Goal: Complete application form

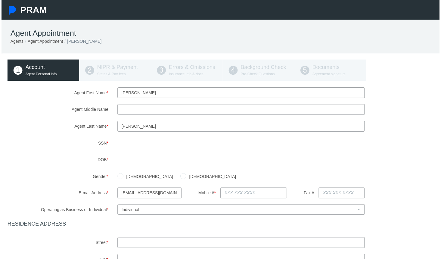
click at [191, 149] on div "Agent First Name * [PERSON_NAME] Agent Middle Name Agent Last Name * * *" at bounding box center [222, 227] width 433 height 278
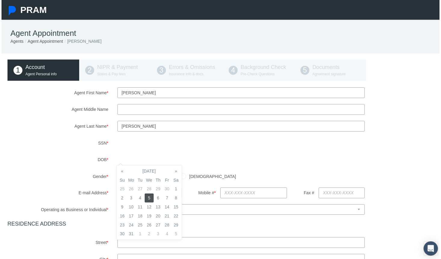
click at [149, 198] on td "5" at bounding box center [148, 199] width 9 height 9
click at [72, 182] on label "Gender *" at bounding box center [57, 177] width 111 height 11
click at [119, 176] on input "[DEMOGRAPHIC_DATA]" at bounding box center [120, 177] width 6 height 6
radio input "true"
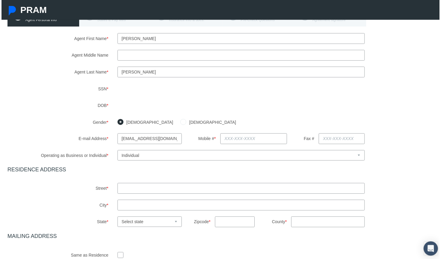
scroll to position [56, 0]
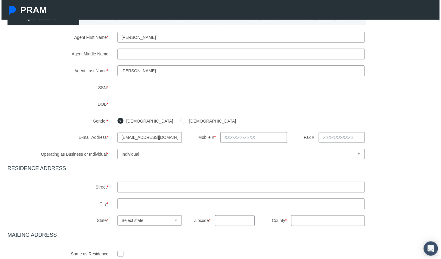
click at [123, 187] on input "text" at bounding box center [241, 188] width 249 height 11
click at [183, 186] on input "[STREET_ADDRESS]" at bounding box center [241, 188] width 249 height 11
click at [170, 189] on input "[STREET_ADDRESS]" at bounding box center [241, 188] width 249 height 11
type input "[STREET_ADDRESS]"
click at [163, 204] on input "text" at bounding box center [241, 205] width 249 height 11
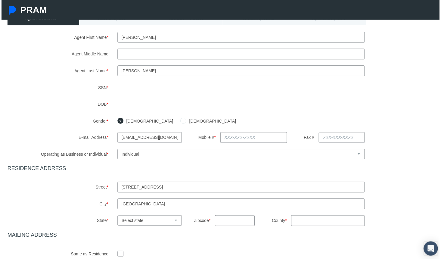
type input "[GEOGRAPHIC_DATA]"
select select "FL"
type input "33301"
type input "Broward"
click at [231, 138] on input "text" at bounding box center [253, 138] width 67 height 11
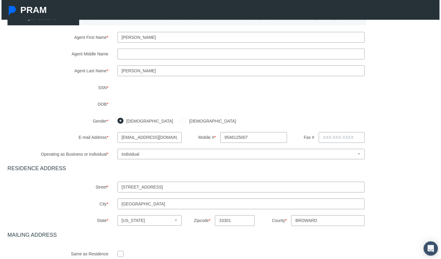
click at [229, 140] on input "9546125007" at bounding box center [253, 138] width 67 height 11
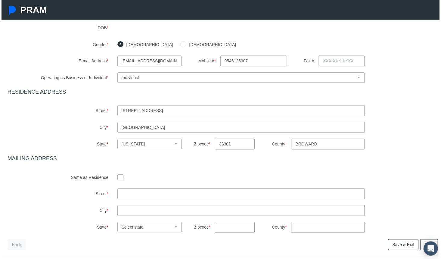
type input "[PHONE_NUMBER]"
click at [118, 179] on input "checkbox" at bounding box center [120, 178] width 6 height 6
checkbox input "true"
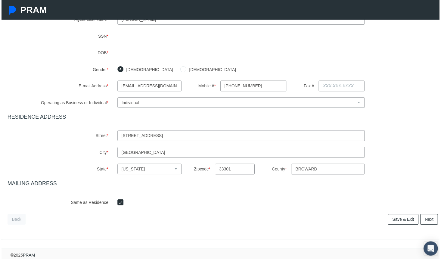
click at [427, 216] on link "Next" at bounding box center [430, 220] width 18 height 11
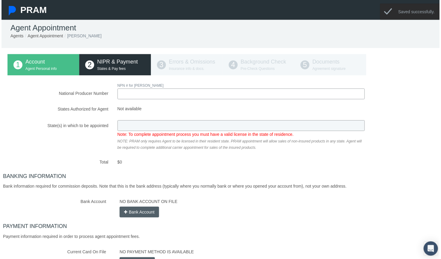
scroll to position [0, 0]
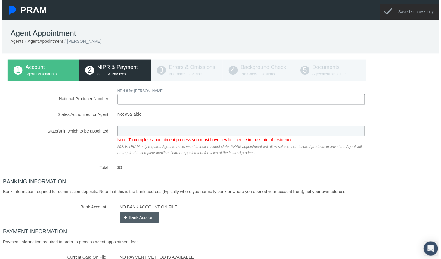
click at [213, 137] on div "Note: To complete appointment process you must have a valid license in the stat…" at bounding box center [241, 141] width 258 height 31
click at [152, 100] on input "National Producer Number" at bounding box center [241, 99] width 249 height 11
type input "16303000"
click at [143, 130] on div "National Producer Number NPN # for [PERSON_NAME] 16303000 Loading.. Total $0" at bounding box center [222, 181] width 433 height 187
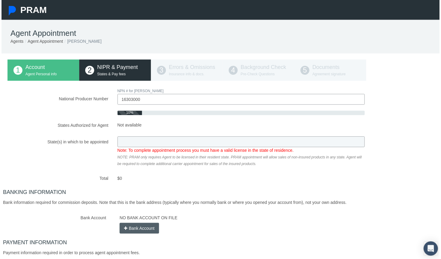
click at [195, 172] on div "National Producer Number NPN # for [PERSON_NAME] 16303000 10% Not available" at bounding box center [222, 187] width 433 height 198
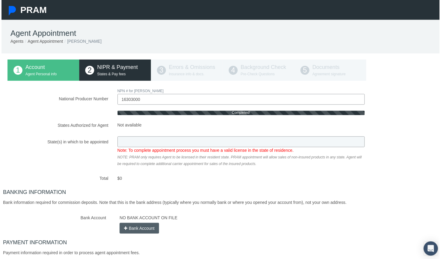
type input "FL"
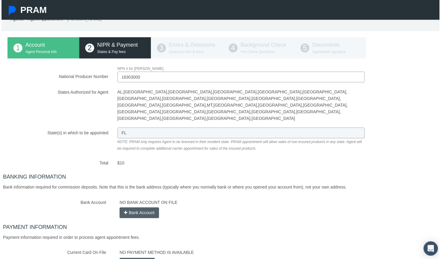
scroll to position [37, 0]
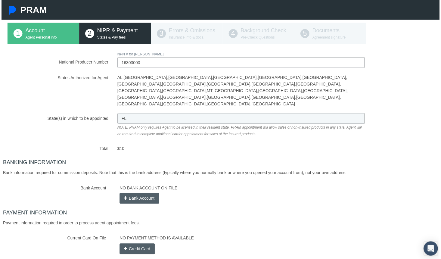
click at [143, 245] on button "Credit Card" at bounding box center [136, 250] width 35 height 11
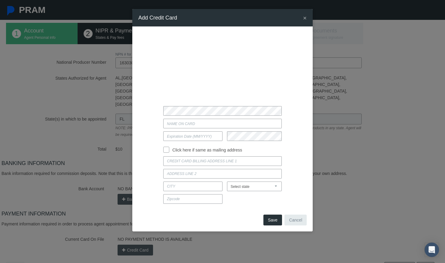
click at [192, 122] on input "Current Card On File" at bounding box center [222, 124] width 118 height 10
type input "[PERSON_NAME]"
type input "05 / 2028"
click at [165, 152] on input "Click here if same as mailing address" at bounding box center [166, 149] width 6 height 6
checkbox input "true"
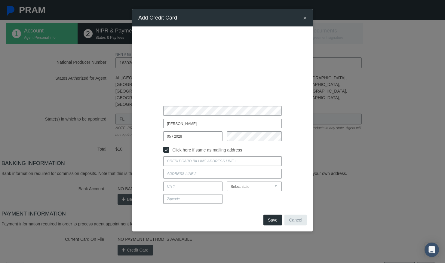
type input "[STREET_ADDRESS]"
type input "[GEOGRAPHIC_DATA]"
select select "FL"
type input "33301"
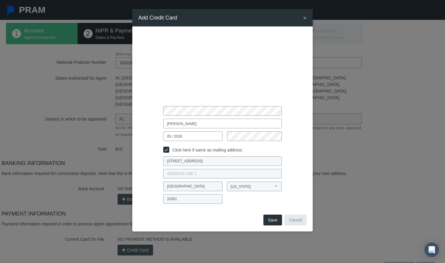
click at [276, 224] on button "Save" at bounding box center [272, 220] width 19 height 11
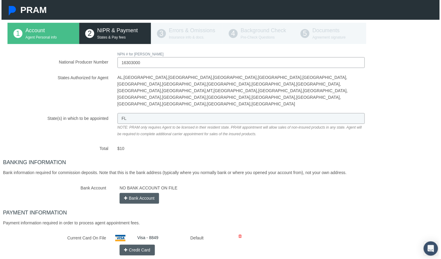
click at [144, 194] on button "Bank Account" at bounding box center [139, 199] width 40 height 11
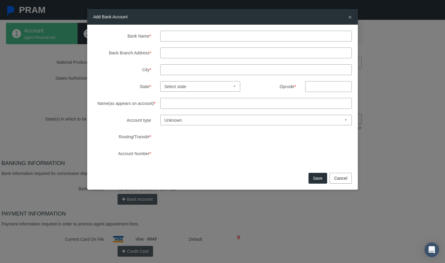
click at [189, 36] on input "Bank Name *" at bounding box center [256, 36] width 192 height 11
type input "PNC Bank"
type input "Orlando"
select select "FL"
click at [183, 102] on input "Name(as appears on account) *" at bounding box center [256, 103] width 192 height 11
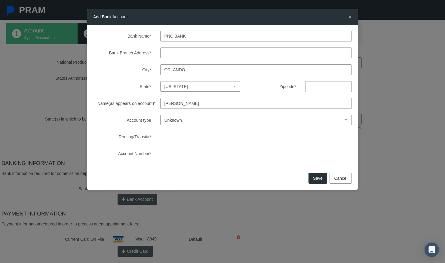
type input "[PERSON_NAME]"
click at [184, 121] on select "Unknown Checking Savings" at bounding box center [256, 120] width 192 height 11
select select "1"
click at [176, 51] on input "Bank Branch Address *" at bounding box center [256, 53] width 192 height 11
type input "[STREET_ADDRESS]"
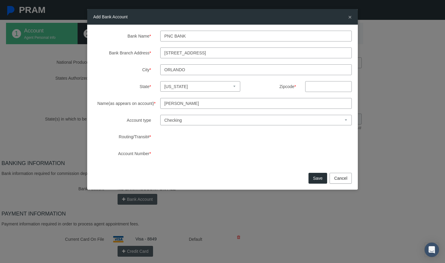
click at [318, 180] on button "Save" at bounding box center [318, 178] width 19 height 11
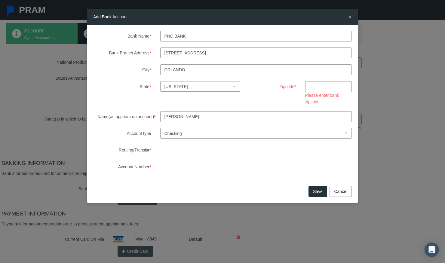
click at [323, 91] on input "text" at bounding box center [328, 86] width 47 height 11
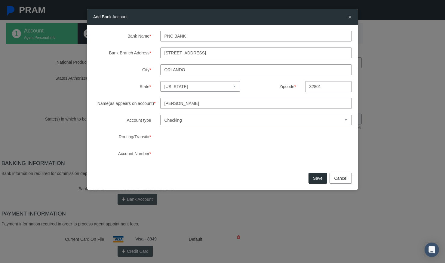
type input "32801"
click at [313, 175] on button "Save" at bounding box center [318, 178] width 19 height 11
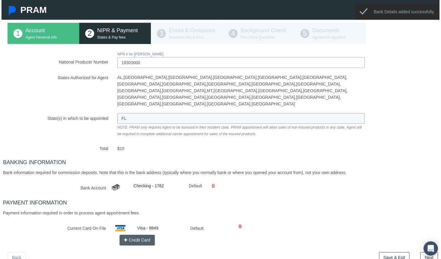
click at [426, 253] on link "Next" at bounding box center [430, 258] width 18 height 11
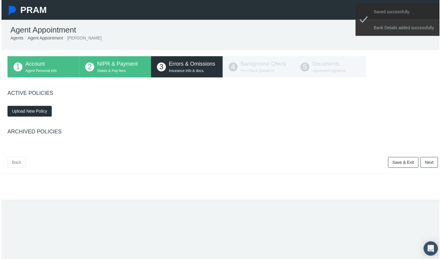
scroll to position [0, 0]
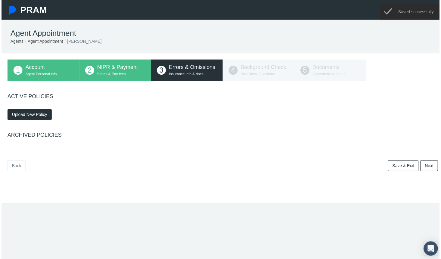
click at [37, 118] on button "Upload New Policy" at bounding box center [28, 115] width 45 height 11
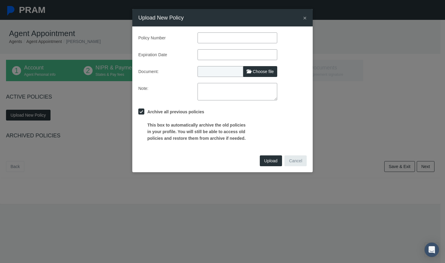
click at [259, 73] on span "Choose file" at bounding box center [263, 71] width 21 height 5
click at [259, 73] on input "Choose file" at bounding box center [238, 70] width 80 height 8
click at [232, 35] on input "text" at bounding box center [238, 37] width 80 height 11
type input "596427449"
click at [226, 56] on input "text" at bounding box center [238, 54] width 80 height 11
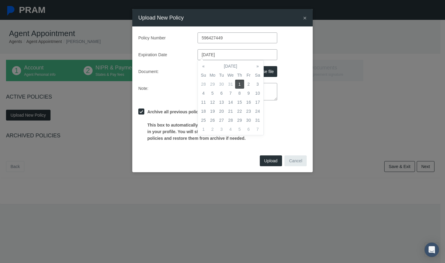
type input "[DATE]"
click at [239, 82] on td "1" at bounding box center [239, 84] width 9 height 9
click at [241, 83] on td "1" at bounding box center [239, 84] width 9 height 9
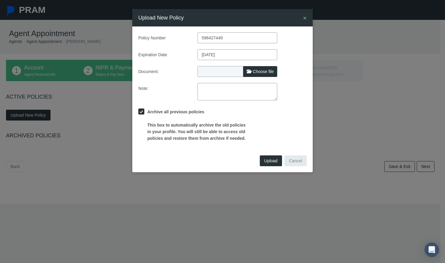
click at [303, 59] on div "Expiration Date [DATE]" at bounding box center [222, 54] width 177 height 11
click at [264, 69] on span "Choose file" at bounding box center [263, 71] width 21 height 5
click at [264, 69] on input "Choose file" at bounding box center [238, 70] width 80 height 8
type input "C:\fakepath\CertificateofInsuranceMR.pdf"
type input "CertificateofInsuranceMR.pdf"
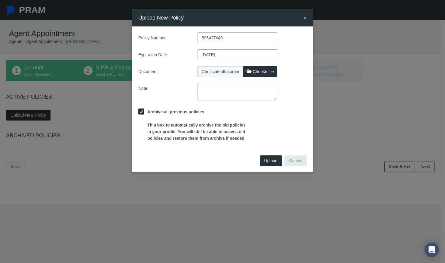
click at [268, 160] on span "Upload" at bounding box center [270, 160] width 13 height 5
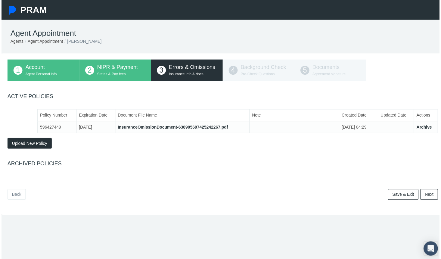
click at [424, 196] on link "Next" at bounding box center [430, 195] width 18 height 11
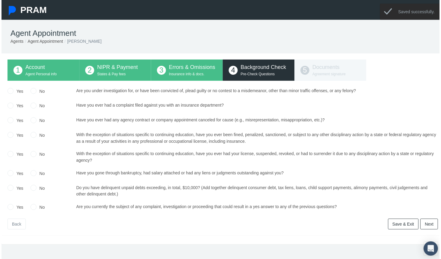
click at [33, 91] on input "No" at bounding box center [32, 91] width 6 height 6
radio input "true"
click at [32, 106] on input "No" at bounding box center [32, 106] width 6 height 6
radio input "true"
click at [32, 123] on input "No" at bounding box center [32, 120] width 6 height 6
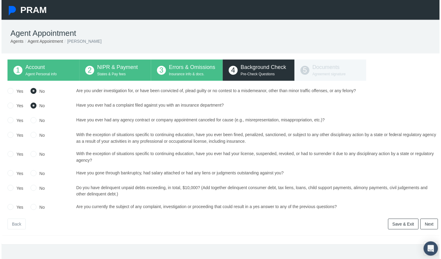
radio input "true"
click at [35, 135] on label "No" at bounding box center [39, 136] width 8 height 7
click at [35, 135] on input "No" at bounding box center [32, 135] width 6 height 6
radio input "true"
click at [33, 155] on input "No" at bounding box center [32, 154] width 6 height 6
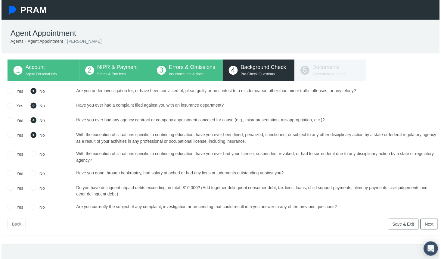
radio input "true"
click at [33, 176] on input "No" at bounding box center [32, 173] width 6 height 6
radio input "true"
click at [36, 208] on label "No" at bounding box center [39, 208] width 8 height 7
click at [35, 208] on input "No" at bounding box center [32, 207] width 6 height 6
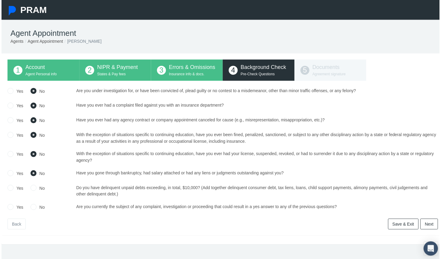
radio input "true"
click at [37, 187] on label "No" at bounding box center [39, 189] width 8 height 7
click at [35, 187] on input "No" at bounding box center [32, 188] width 6 height 6
radio input "true"
click at [9, 190] on input "Yes" at bounding box center [9, 188] width 6 height 6
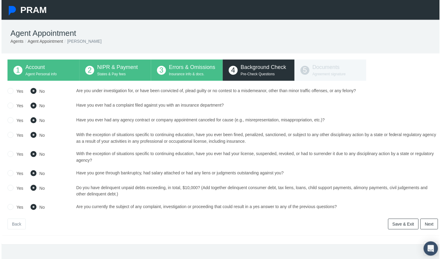
radio input "true"
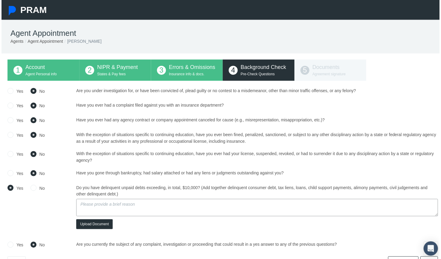
click at [100, 204] on textarea at bounding box center [257, 208] width 364 height 17
click at [31, 186] on input "No" at bounding box center [32, 188] width 6 height 6
radio input "true"
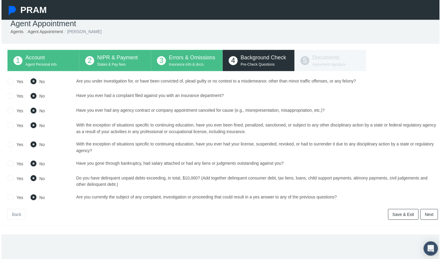
scroll to position [24, 0]
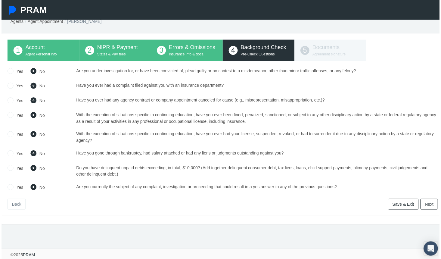
click at [430, 202] on link "Next" at bounding box center [430, 205] width 18 height 11
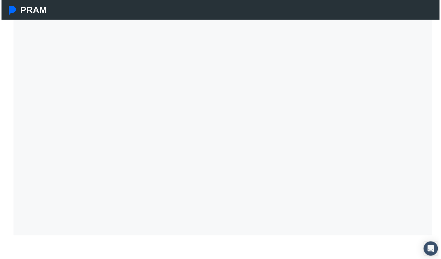
scroll to position [0, 0]
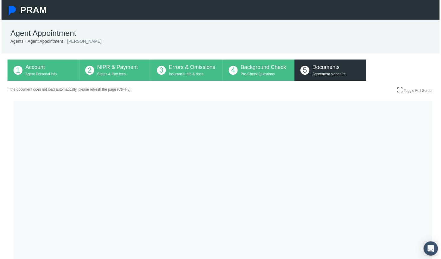
click at [263, 68] on span "Background Check" at bounding box center [264, 68] width 46 height 6
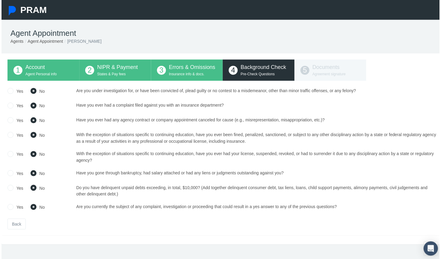
click at [10, 189] on input "Yes" at bounding box center [9, 188] width 6 height 6
radio input "true"
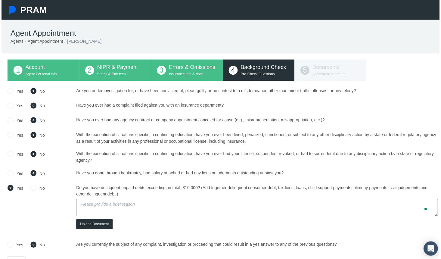
drag, startPoint x: 125, startPoint y: 209, endPoint x: 129, endPoint y: 207, distance: 4.0
click at [125, 209] on textarea "To enrich screen reader interactions, please activate Accessibility in Grammarl…" at bounding box center [257, 208] width 364 height 17
type textarea "c"
type textarea "C"
click at [30, 190] on input "No" at bounding box center [32, 188] width 6 height 6
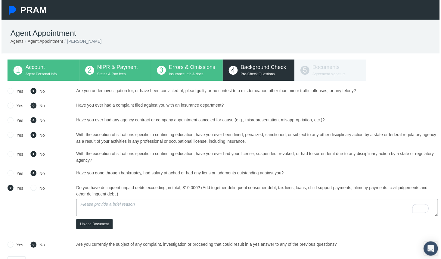
radio input "true"
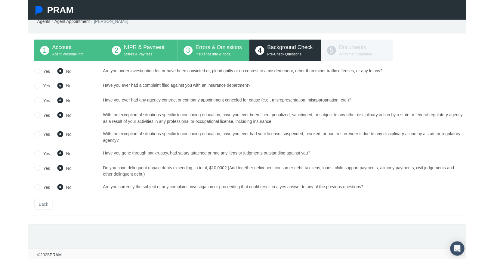
scroll to position [24, 0]
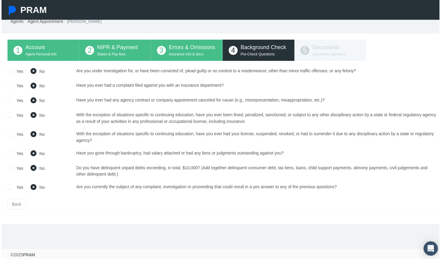
click at [331, 40] on div "1 Account Agent Personal info 2 NIPR & Payment States & Pay fees 3 Errors & Omi…" at bounding box center [222, 50] width 433 height 21
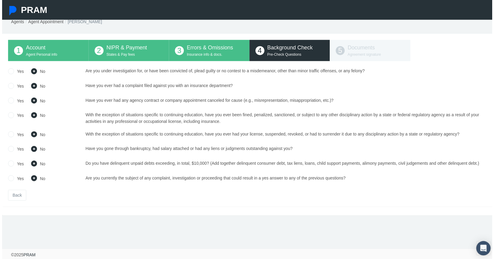
drag, startPoint x: 360, startPoint y: 56, endPoint x: 365, endPoint y: 84, distance: 27.8
click at [360, 56] on div "1 Account Agent Personal info 2 NIPR & Payment States & Pay fees 3 Errors & Omi…" at bounding box center [249, 50] width 486 height 21
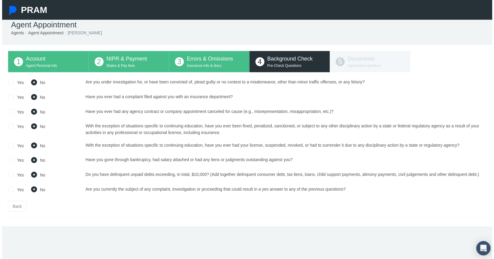
scroll to position [0, 0]
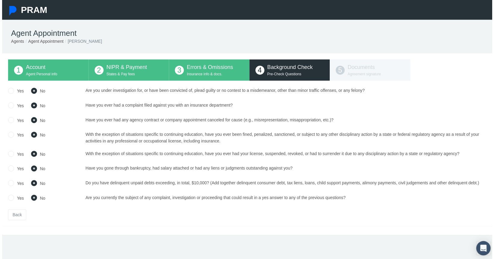
click at [14, 214] on link "Back" at bounding box center [15, 216] width 18 height 11
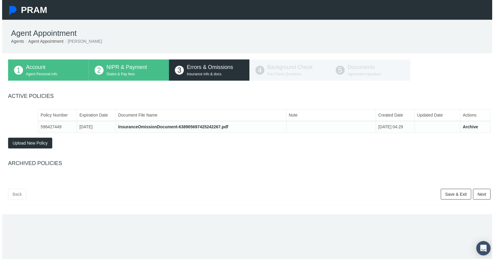
click at [440, 195] on span "Next" at bounding box center [483, 195] width 9 height 5
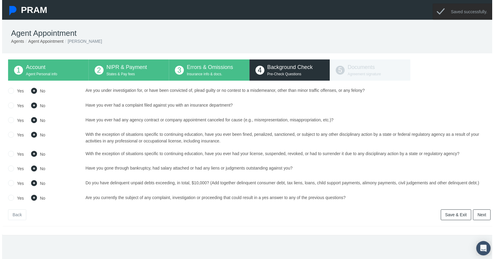
click at [440, 220] on link "Next" at bounding box center [484, 216] width 18 height 11
